Goal: Information Seeking & Learning: Learn about a topic

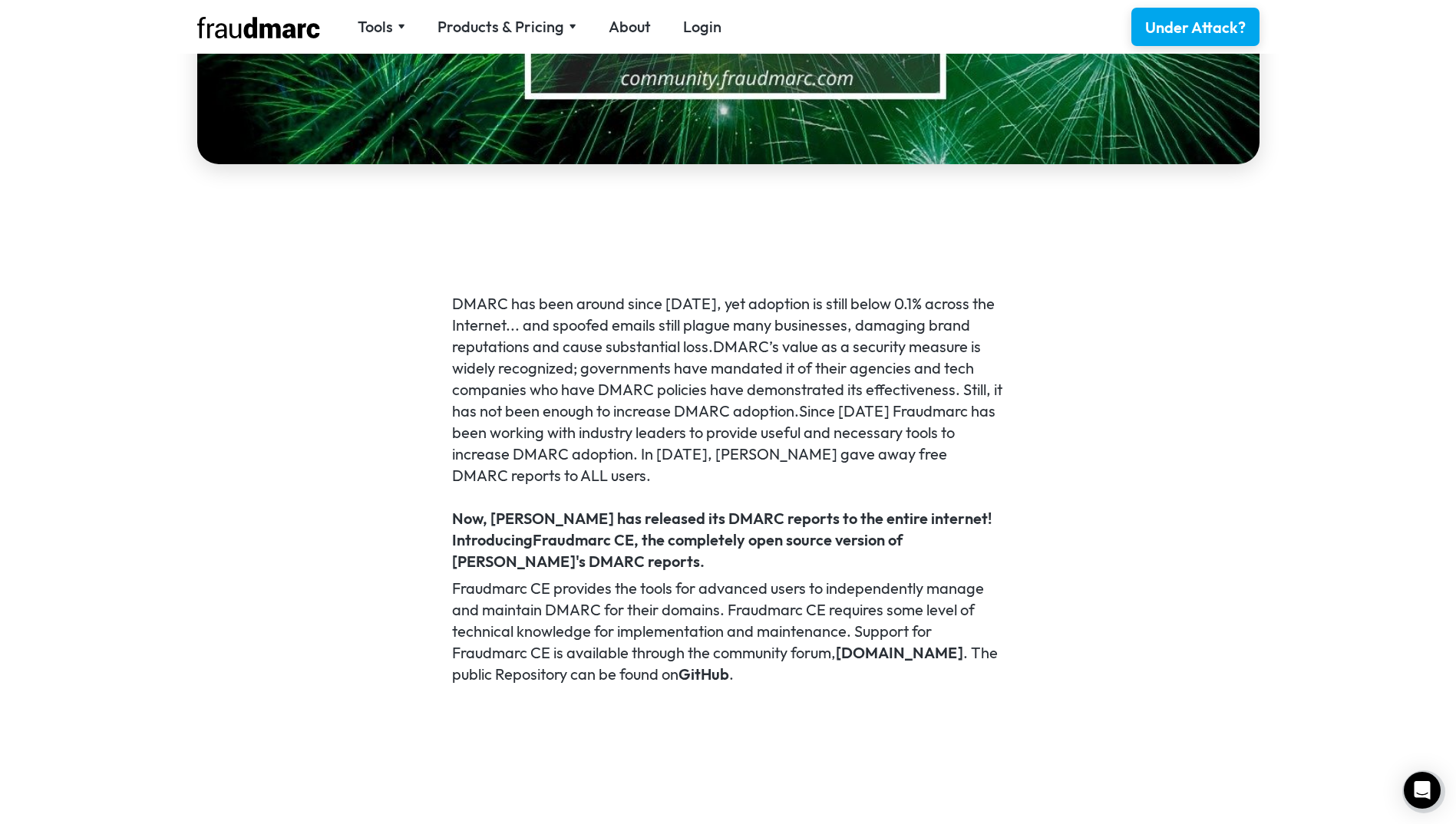
scroll to position [844, 0]
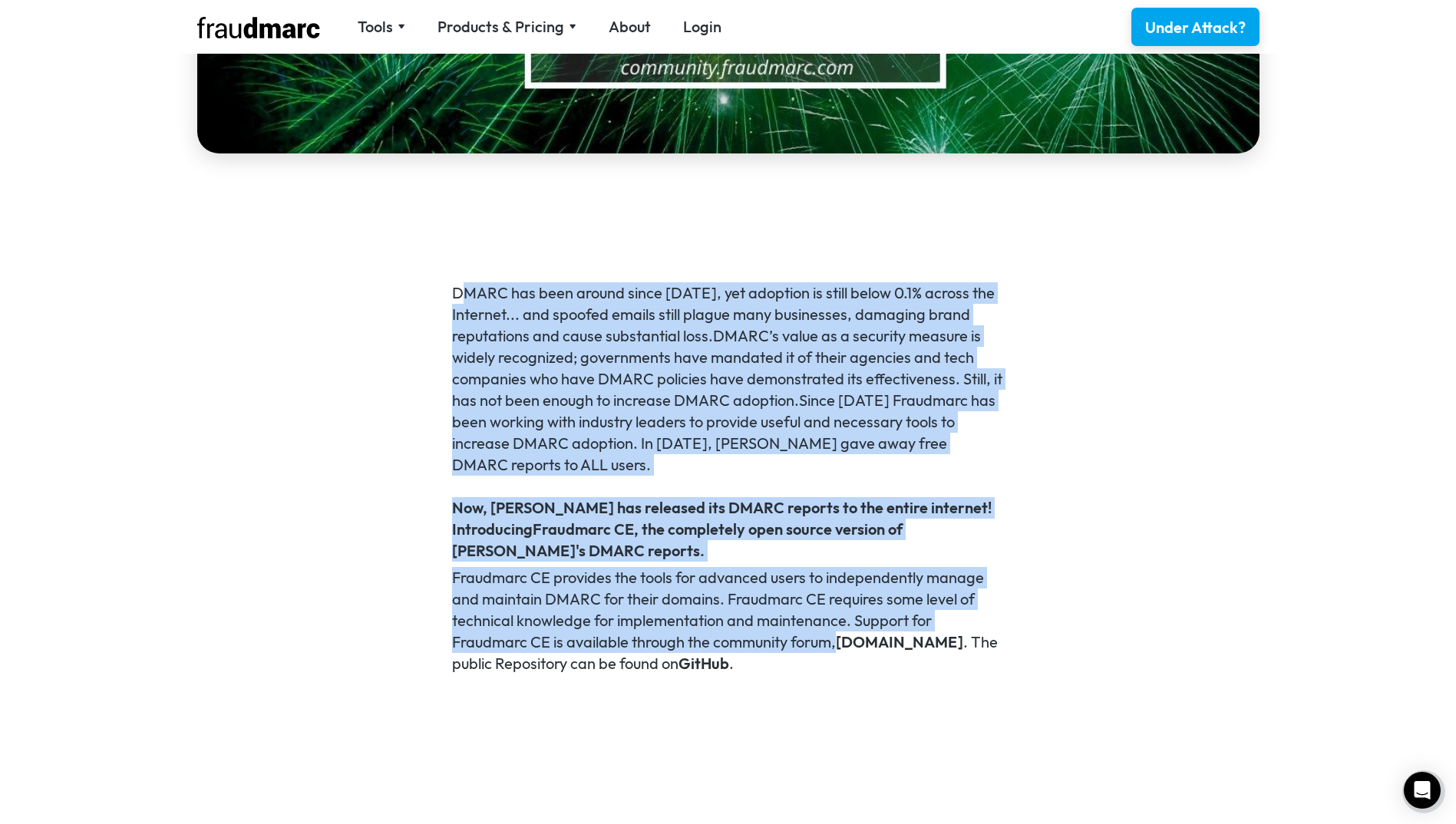
drag, startPoint x: 477, startPoint y: 274, endPoint x: 968, endPoint y: 646, distance: 616.0
click at [650, 389] on p "DMARC has been around since [DATE], yet adoption is still below 0.1% across the…" at bounding box center [728, 379] width 552 height 194
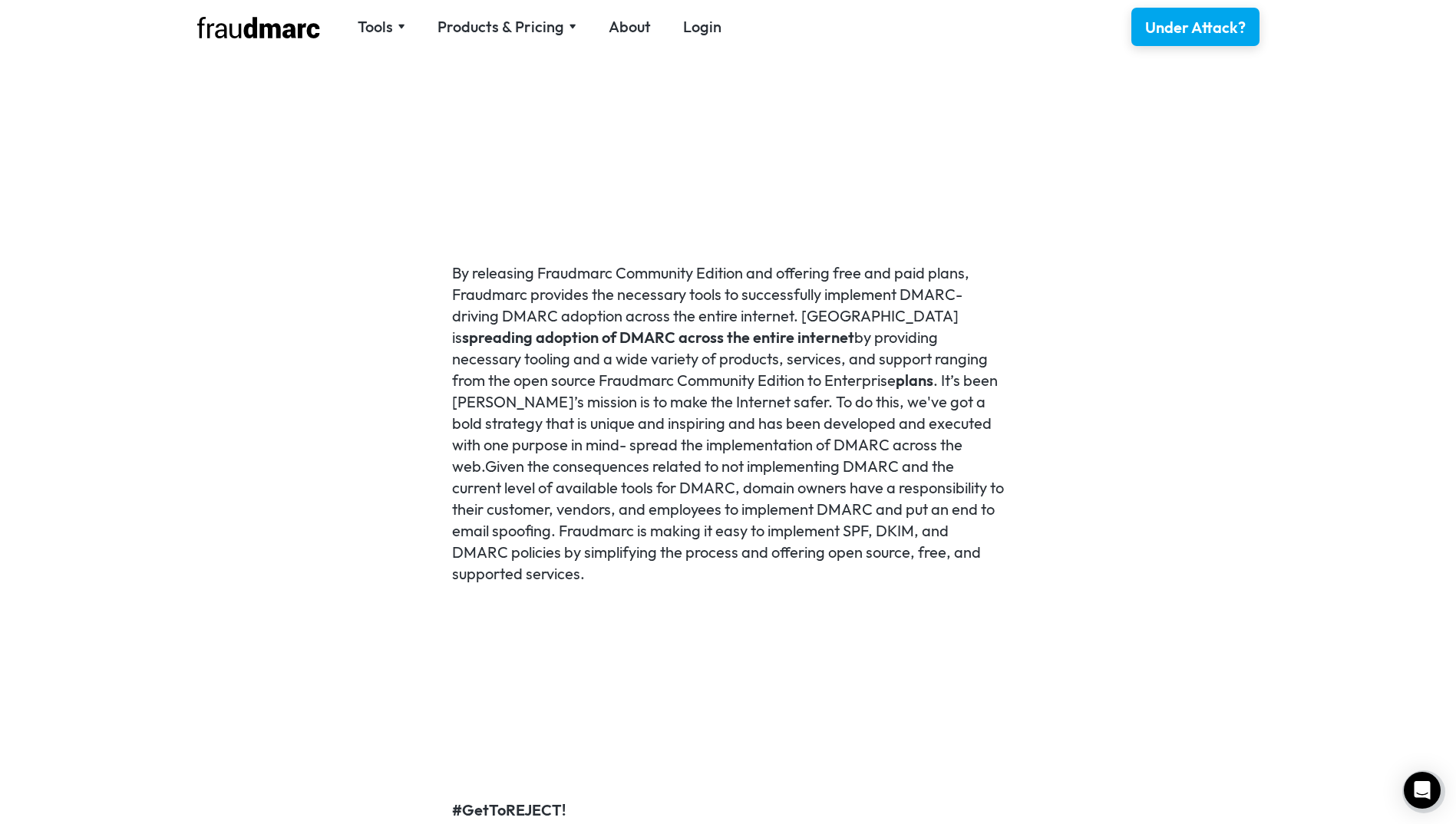
scroll to position [1534, 0]
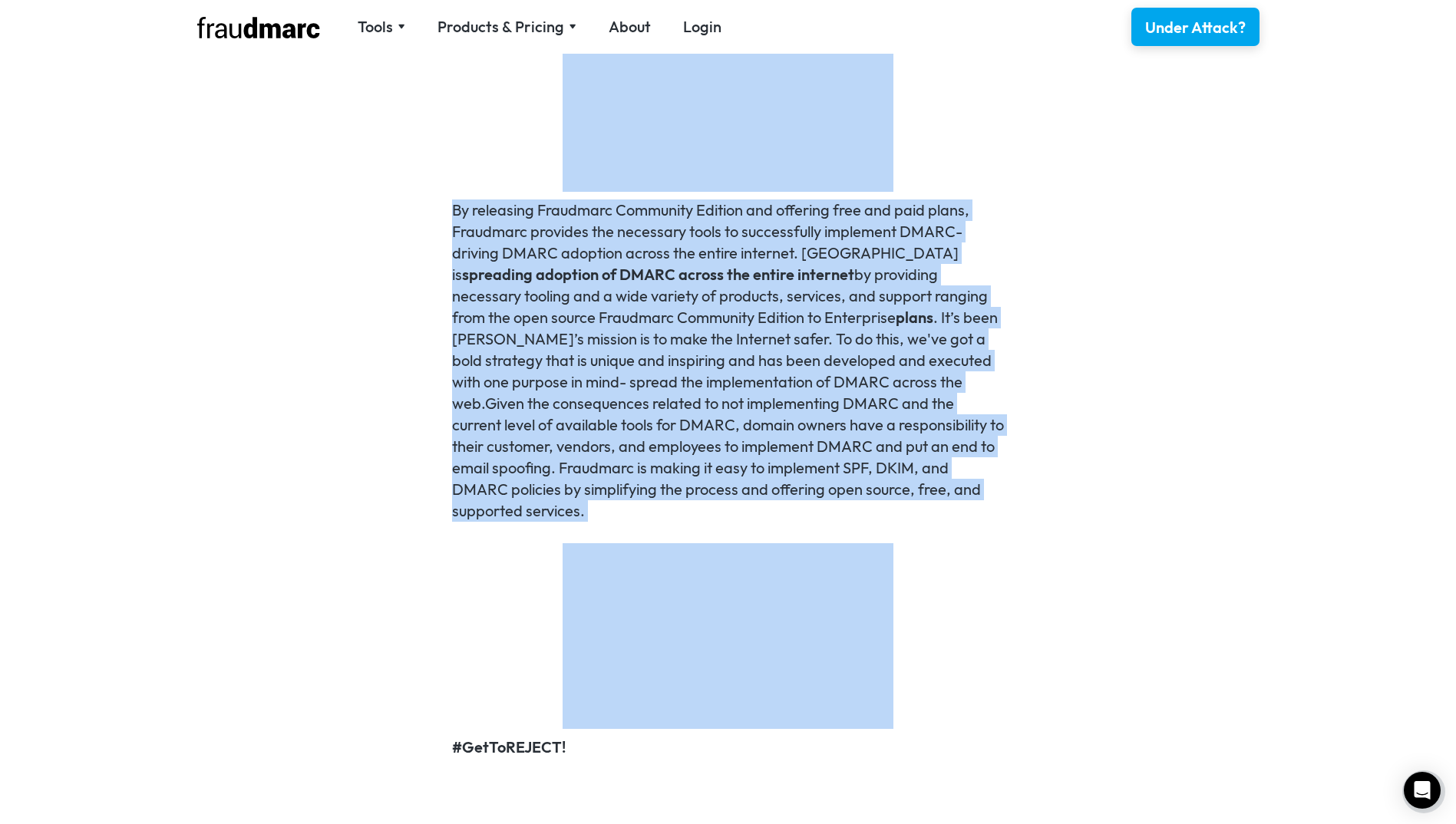
drag, startPoint x: 442, startPoint y: 173, endPoint x: 1258, endPoint y: 537, distance: 893.5
click at [1258, 537] on div "DMARC has been around since [DATE], yet adoption is still below 0.1% across the…" at bounding box center [728, 178] width 1456 height 1387
click at [620, 301] on p "By releasing Fraudmarc Community Edition and offering free and paid plans, Frau…" at bounding box center [728, 360] width 552 height 322
click at [643, 290] on p "By releasing Fraudmarc Community Edition and offering free and paid plans, Frau…" at bounding box center [728, 360] width 552 height 322
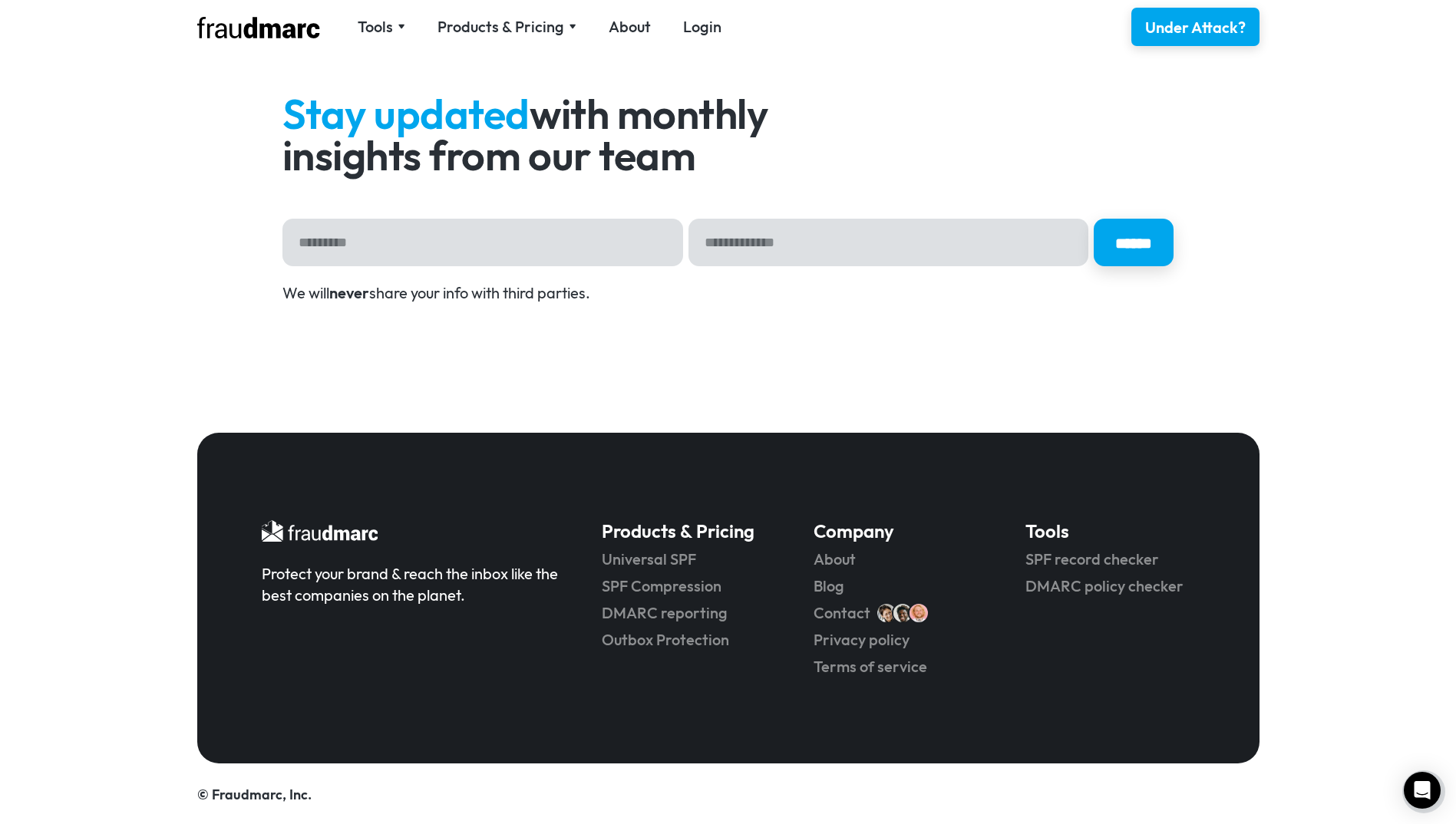
scroll to position [2721, 0]
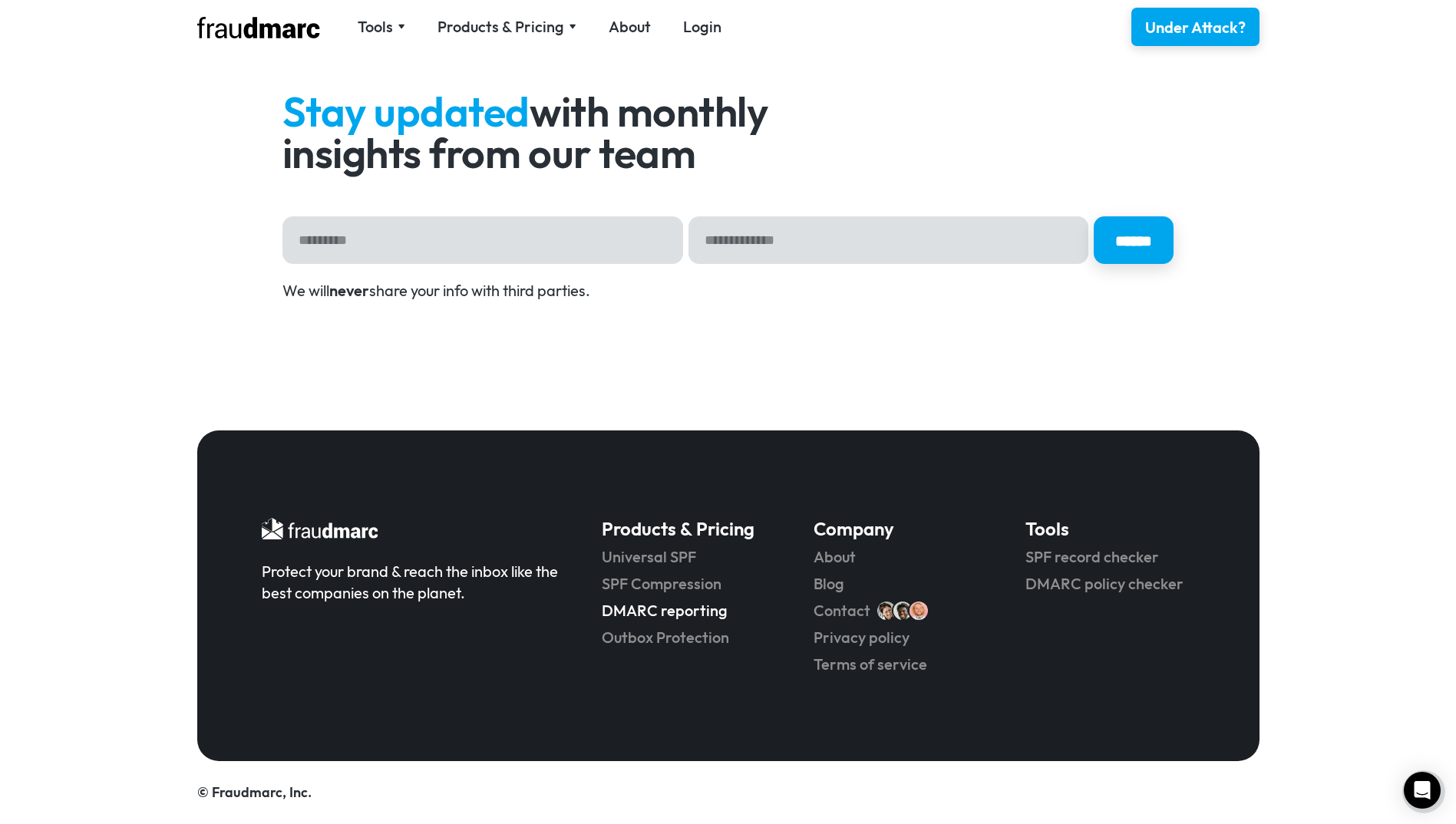
click at [674, 610] on link "DMARC reporting" at bounding box center [686, 611] width 169 height 22
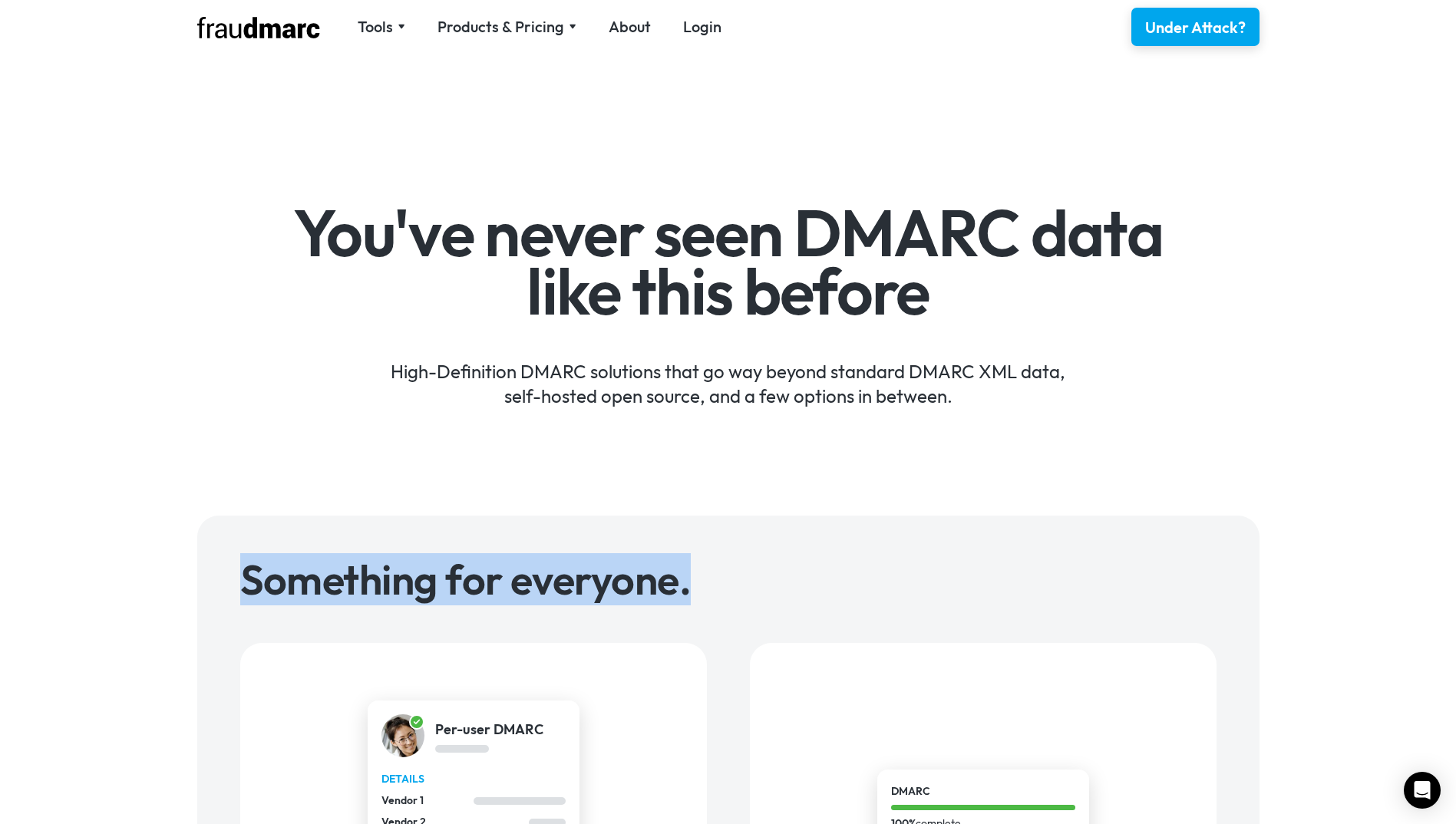
drag, startPoint x: 234, startPoint y: 578, endPoint x: 727, endPoint y: 580, distance: 493.0
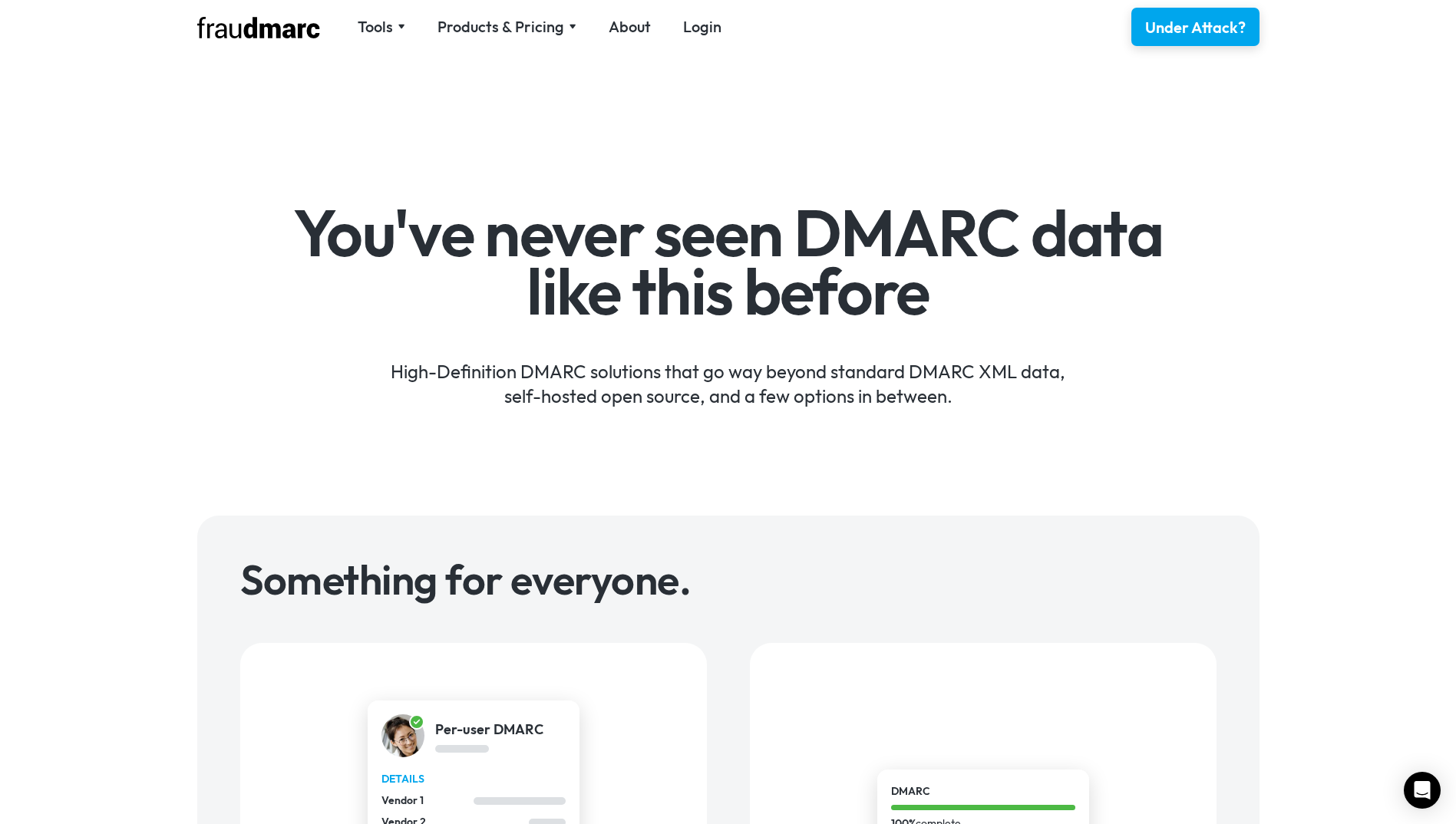
click at [528, 229] on h1 "You've never seen DMARC data like this before" at bounding box center [727, 262] width 891 height 116
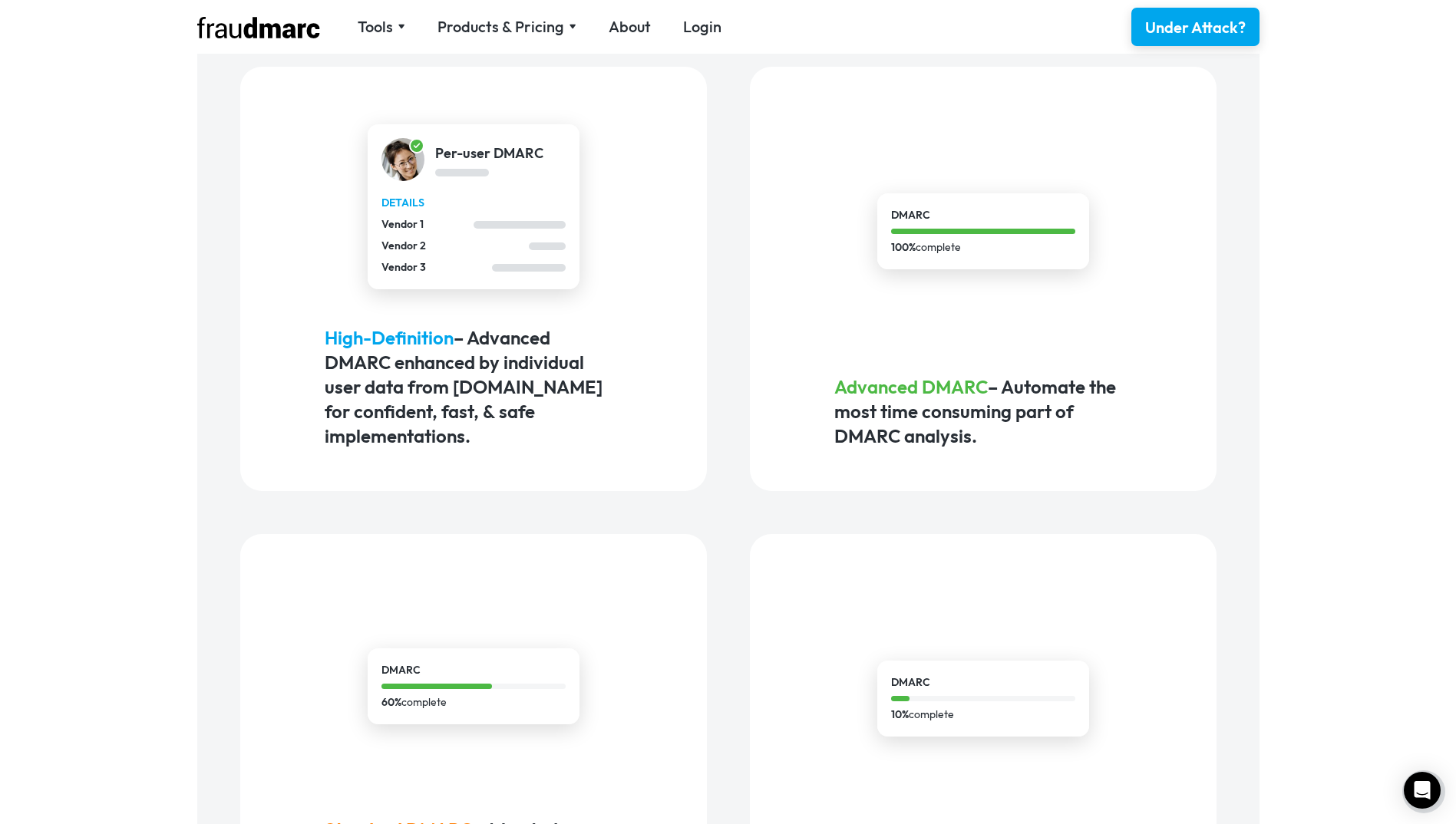
scroll to position [614, 0]
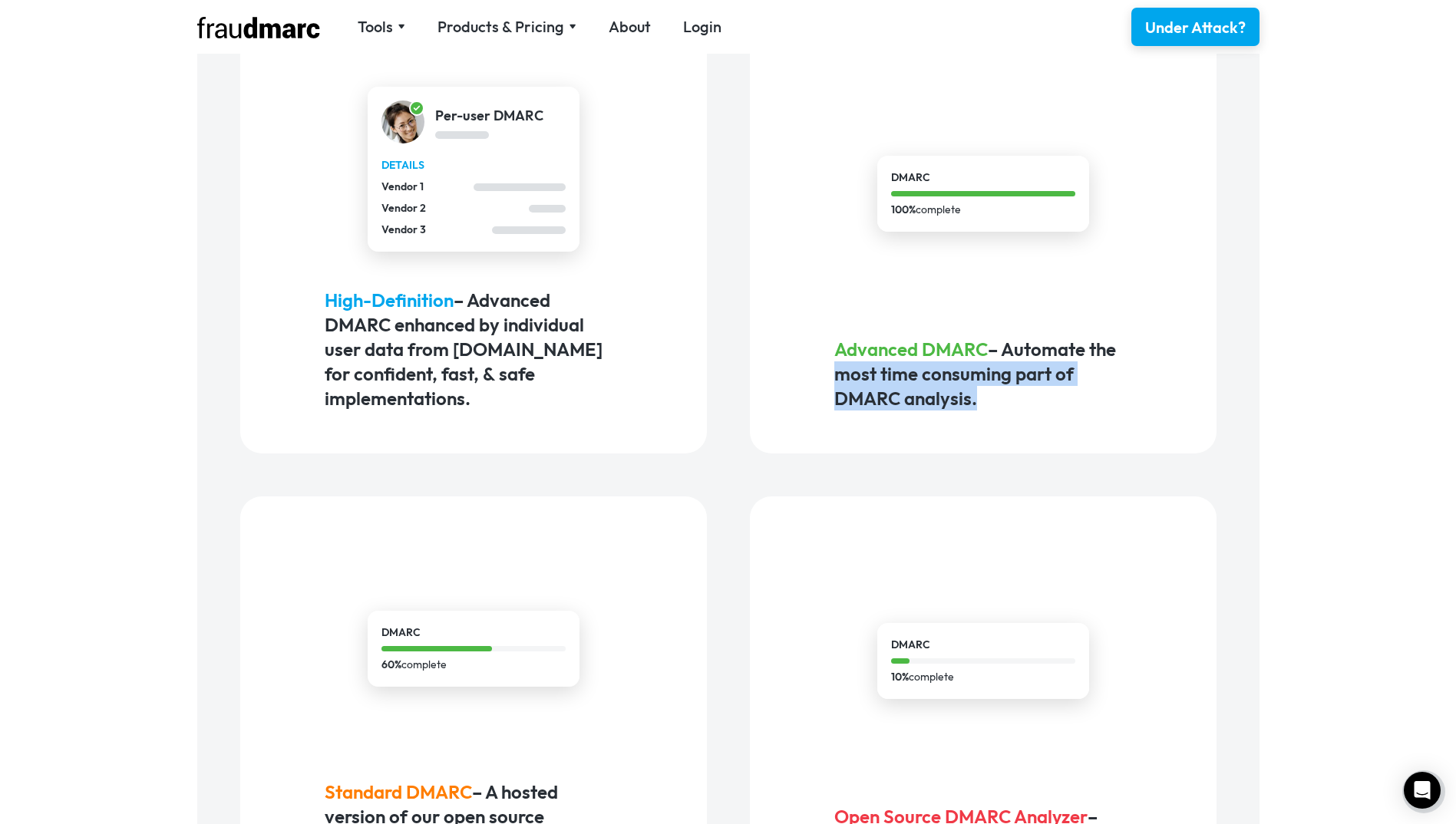
drag, startPoint x: 839, startPoint y: 376, endPoint x: 1006, endPoint y: 410, distance: 170.4
click at [1006, 410] on h5 "Advanced DMARC – Automate the most time consuming part of DMARC analysis." at bounding box center [982, 374] width 297 height 74
drag, startPoint x: 1006, startPoint y: 410, endPoint x: 862, endPoint y: 412, distance: 144.0
click at [862, 412] on div "DMARC 100% complete Advanced DMARC – Automate the most time consuming part of D…" at bounding box center [982, 241] width 467 height 424
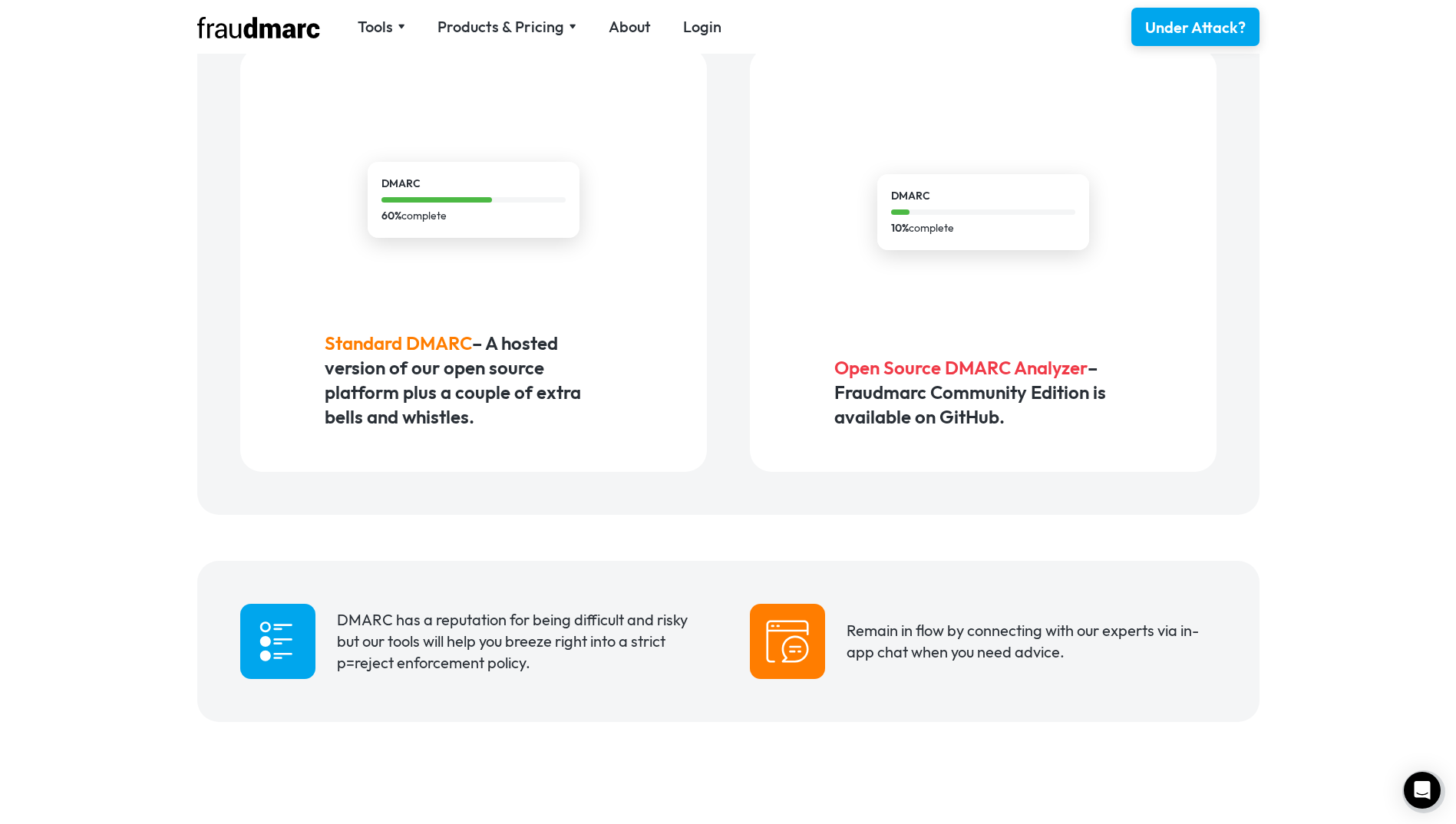
scroll to position [1075, 0]
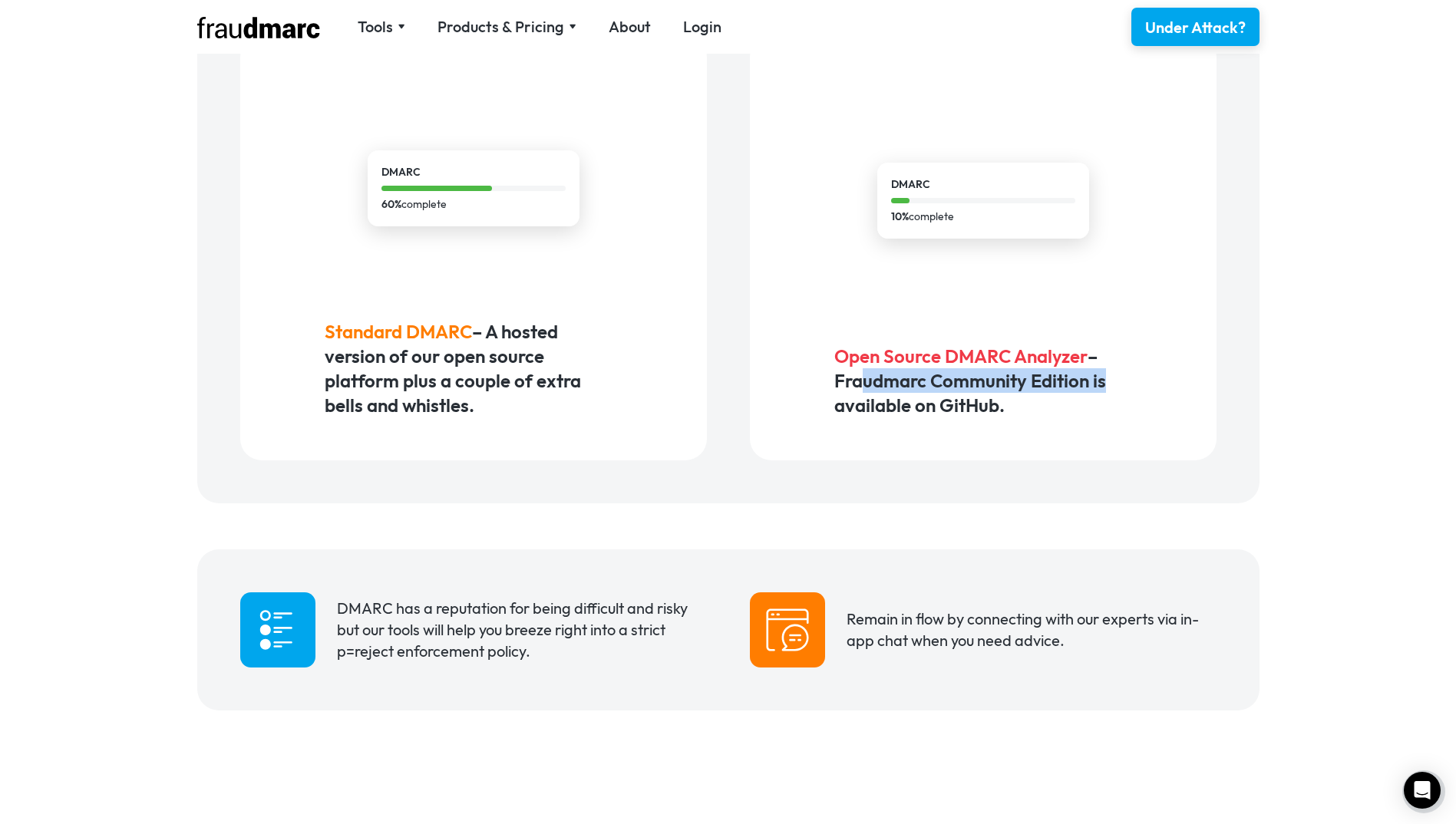
drag, startPoint x: 866, startPoint y: 377, endPoint x: 1141, endPoint y: 391, distance: 275.4
click at [1141, 391] on div "DMARC 10% complete Open Source DMARC Analyzer – Fraudmarc Community Edition is …" at bounding box center [982, 248] width 467 height 424
click at [878, 397] on h5 "Open Source DMARC Analyzer – Fraudmarc Community Edition is available on GitHub." at bounding box center [982, 380] width 297 height 74
drag, startPoint x: 824, startPoint y: 351, endPoint x: 1176, endPoint y: 369, distance: 352.5
click at [1176, 369] on div "DMARC 10% complete Open Source DMARC Analyzer – Fraudmarc Community Edition is …" at bounding box center [982, 248] width 467 height 424
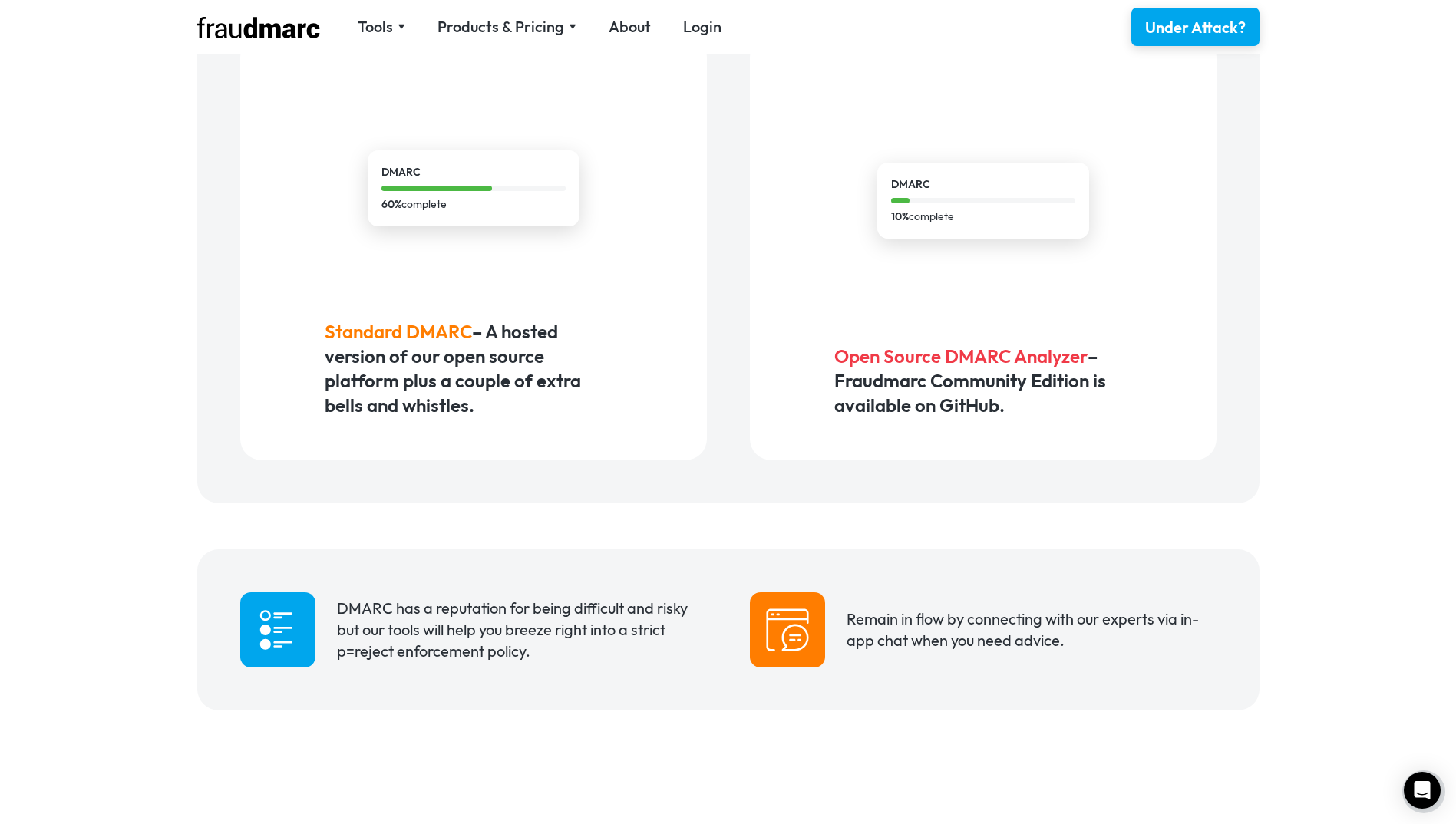
click at [801, 405] on div "DMARC 10% complete Open Source DMARC Analyzer – Fraudmarc Community Edition is …" at bounding box center [982, 248] width 467 height 424
drag, startPoint x: 368, startPoint y: 334, endPoint x: 669, endPoint y: 435, distance: 317.5
click at [669, 435] on div "DMARC 60% complete Standard DMARC – A hosted version of our open source platfor…" at bounding box center [473, 248] width 467 height 424
click at [461, 397] on h5 "Standard DMARC – A hosted version of our open source platform plus a couple of …" at bounding box center [473, 368] width 297 height 98
drag, startPoint x: 330, startPoint y: 316, endPoint x: 627, endPoint y: 430, distance: 318.1
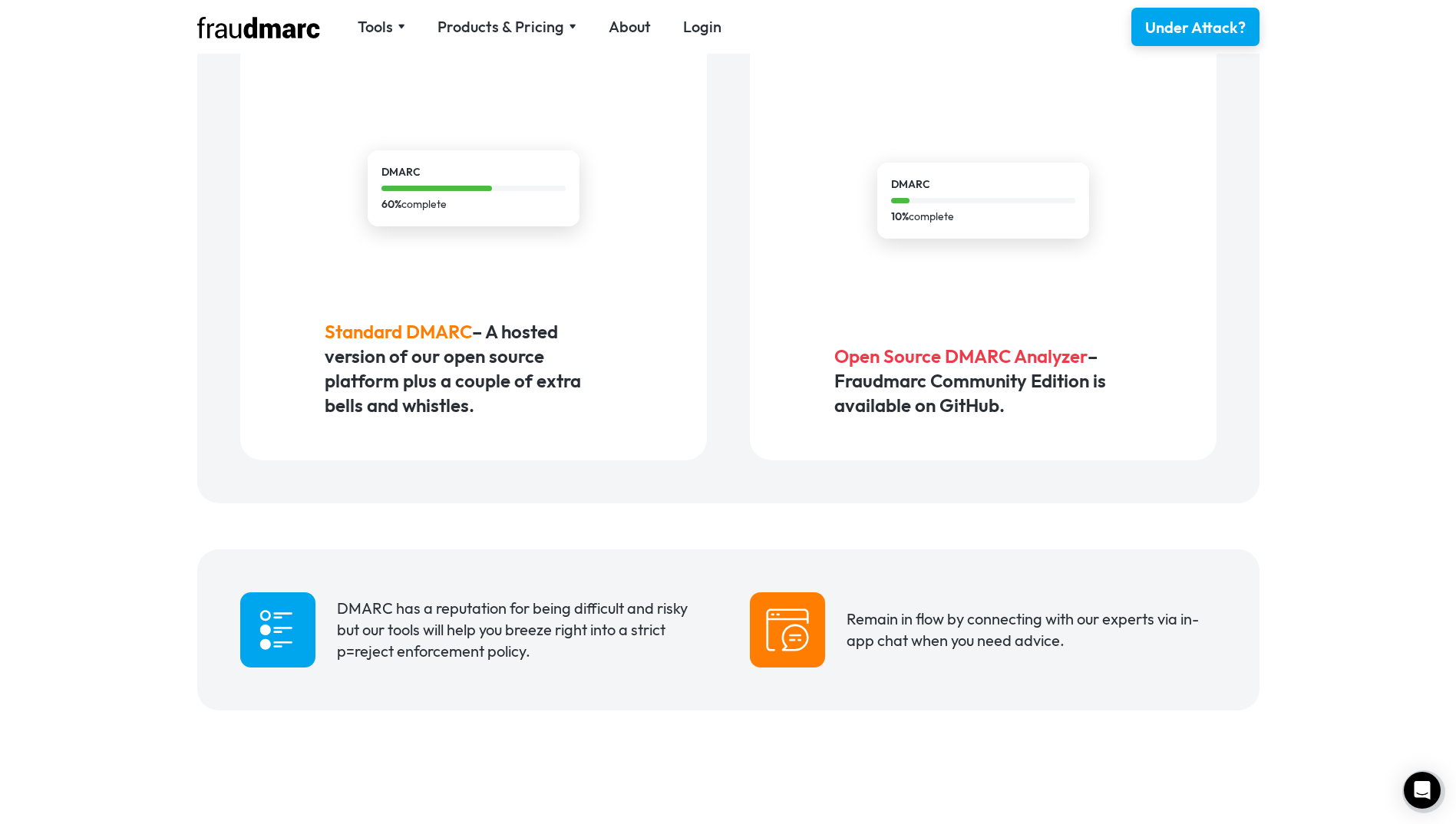
click at [627, 430] on div "DMARC 60% complete Standard DMARC – A hosted version of our open source platfor…" at bounding box center [473, 248] width 467 height 424
drag, startPoint x: 627, startPoint y: 430, endPoint x: 472, endPoint y: 424, distance: 155.1
click at [472, 424] on div "DMARC 60% complete Standard DMARC – A hosted version of our open source platfor…" at bounding box center [473, 248] width 467 height 424
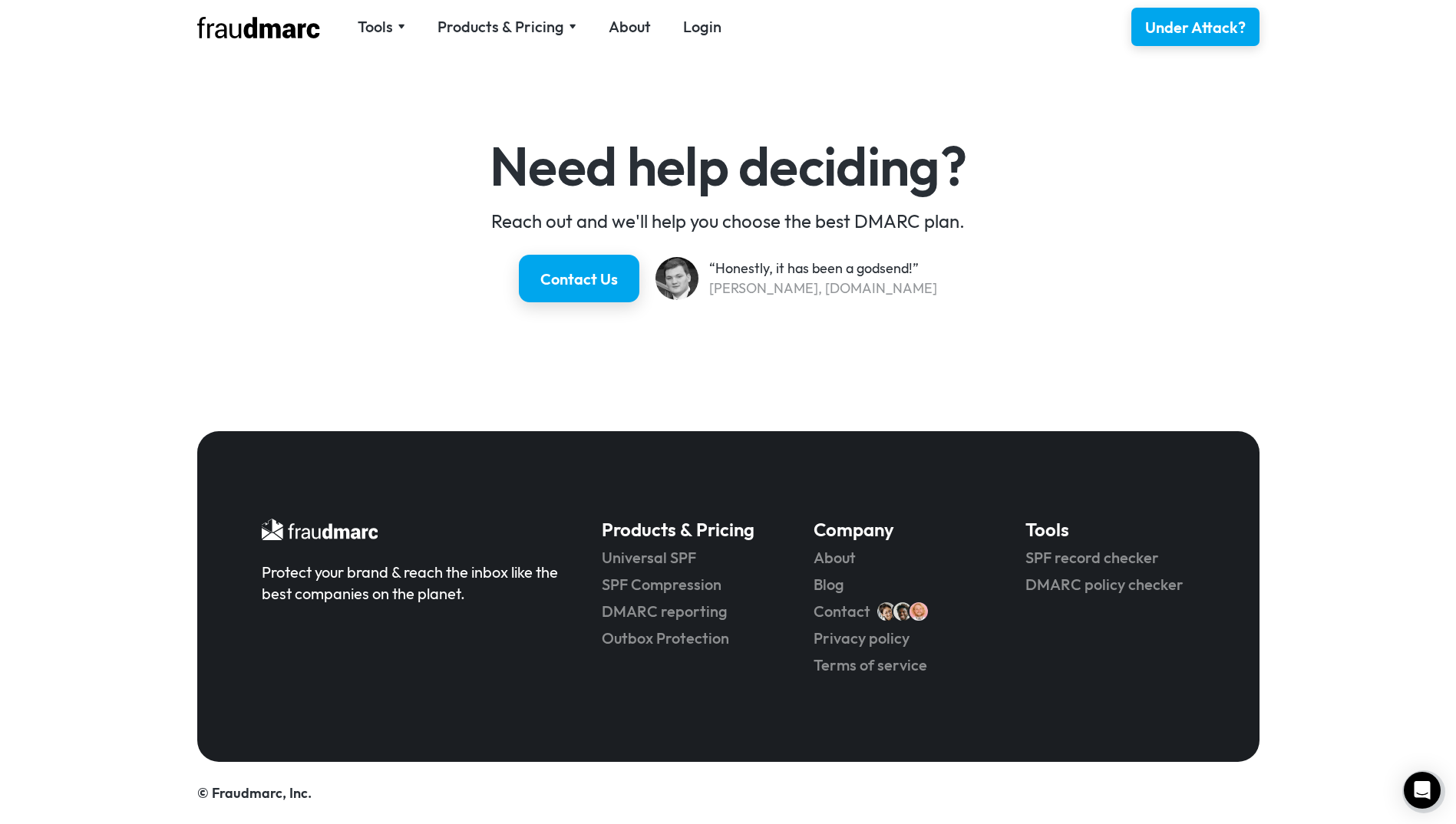
scroll to position [2740, 0]
